Goal: Transaction & Acquisition: Purchase product/service

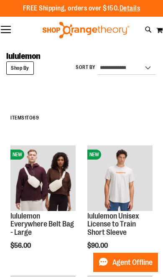
click at [5, 33] on button "Toggle Nav" at bounding box center [6, 30] width 12 height 8
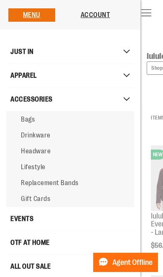
click at [29, 119] on span "Bags" at bounding box center [28, 120] width 14 height 8
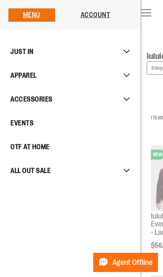
click at [151, 18] on button "Toggle Nav" at bounding box center [146, 13] width 12 height 8
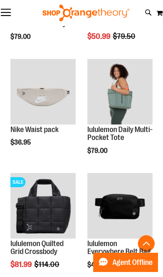
scroll to position [430, 0]
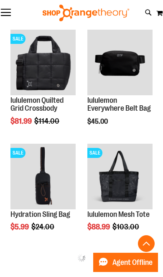
scroll to position [572, 0]
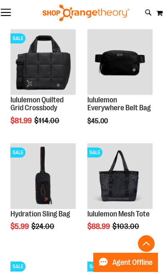
click at [41, 182] on img "product" at bounding box center [42, 175] width 65 height 65
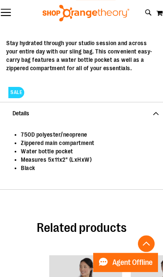
scroll to position [262, 0]
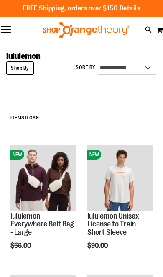
click at [8, 29] on button "Toggle Nav" at bounding box center [6, 30] width 12 height 8
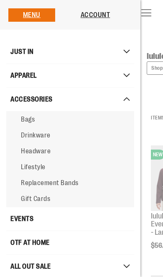
click at [31, 118] on span "Bags" at bounding box center [28, 120] width 14 height 8
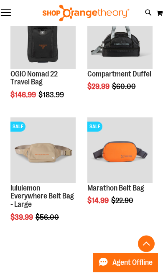
scroll to position [824, 0]
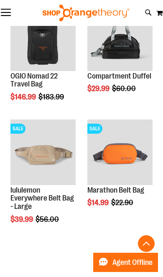
click at [125, 154] on img "product" at bounding box center [119, 151] width 65 height 65
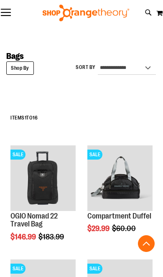
scroll to position [393, 0]
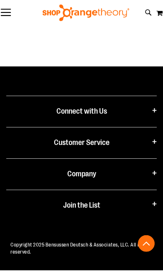
click at [9, 13] on button "Toggle Nav" at bounding box center [6, 13] width 12 height 8
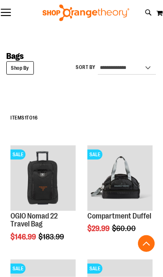
scroll to position [0, 0]
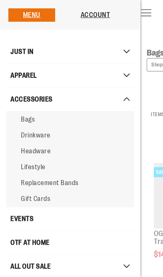
click at [39, 152] on span "Headware" at bounding box center [36, 151] width 30 height 8
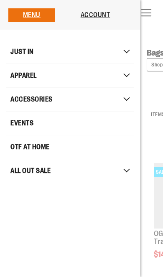
click at [152, 18] on button "Toggle Nav" at bounding box center [146, 13] width 12 height 8
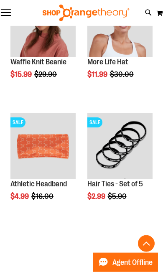
scroll to position [642, 0]
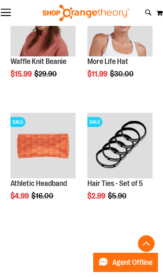
click at [124, 153] on img "product" at bounding box center [119, 145] width 65 height 65
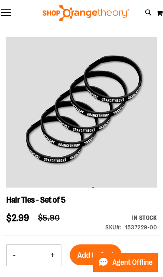
scroll to position [14, 0]
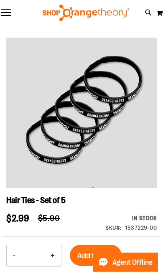
click at [8, 13] on button "Toggle Nav" at bounding box center [6, 13] width 12 height 8
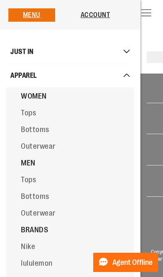
click at [35, 133] on span "Bottoms" at bounding box center [35, 129] width 28 height 8
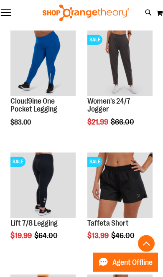
scroll to position [360, 0]
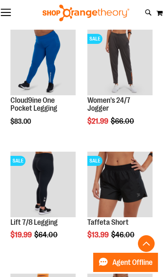
click at [51, 180] on img "product" at bounding box center [42, 184] width 65 height 65
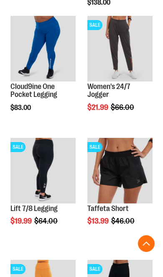
scroll to position [373, 0]
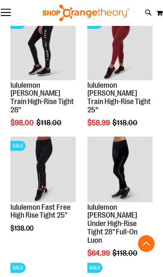
scroll to position [1231, 0]
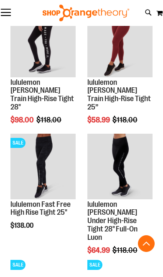
click at [126, 183] on img "product" at bounding box center [119, 166] width 65 height 65
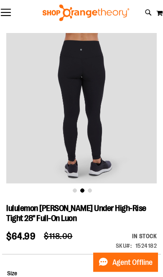
scroll to position [16, 0]
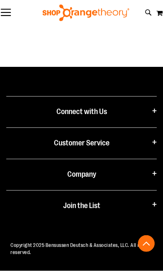
scroll to position [905, 0]
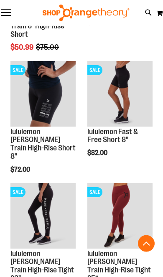
scroll to position [330, 0]
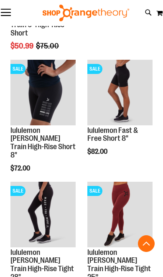
click at [44, 214] on img "product" at bounding box center [42, 214] width 65 height 65
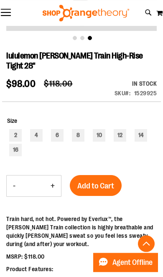
scroll to position [171, 0]
click at [95, 129] on div "10" at bounding box center [99, 135] width 13 height 13
type input "***"
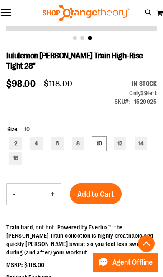
click at [54, 184] on button "+" at bounding box center [52, 194] width 17 height 21
type input "*"
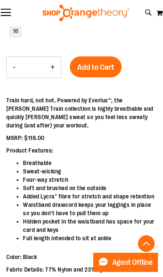
scroll to position [294, 0]
